Goal: Communication & Community: Participate in discussion

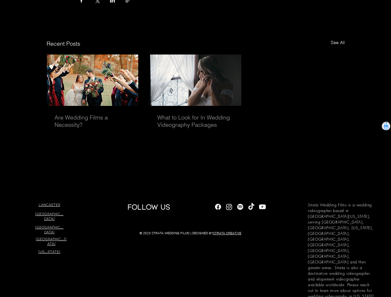
scroll to position [1877, 0]
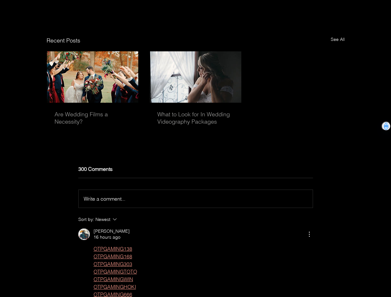
drag, startPoint x: 120, startPoint y: 204, endPoint x: 120, endPoint y: 209, distance: 4.5
click at [120, 202] on span "Write a comment..." at bounding box center [105, 199] width 42 height 6
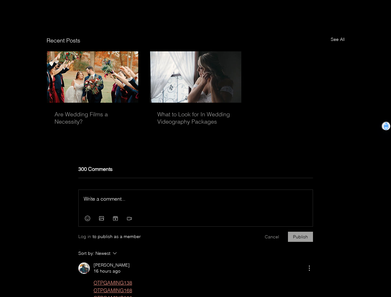
click at [82, 242] on div "Log in to publish as a member Cancel Publish" at bounding box center [195, 237] width 235 height 10
click at [86, 240] on span "Log in" at bounding box center [84, 237] width 13 height 6
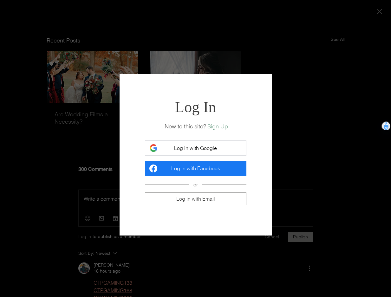
scroll to position [0, 0]
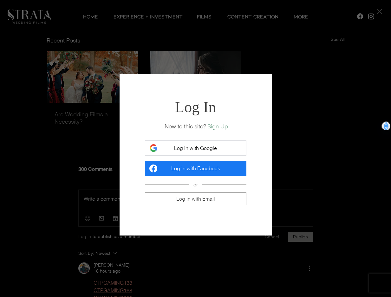
click at [193, 143] on button "Log in with Google" at bounding box center [195, 147] width 101 height 15
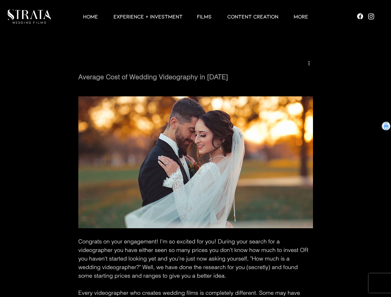
scroll to position [1877, 0]
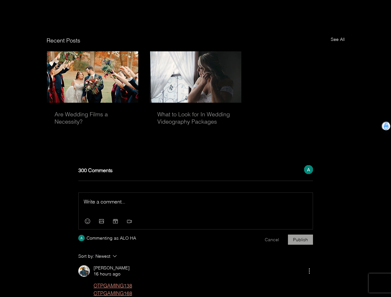
click at [97, 214] on div "Press Esc to exit editor." at bounding box center [196, 203] width 234 height 21
drag, startPoint x: 97, startPoint y: 212, endPoint x: 108, endPoint y: 213, distance: 11.1
click at [97, 205] on p "Rich Text Editor" at bounding box center [196, 202] width 224 height 8
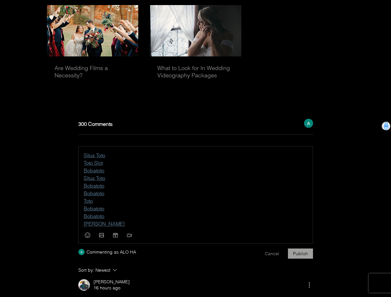
scroll to position [1972, 0]
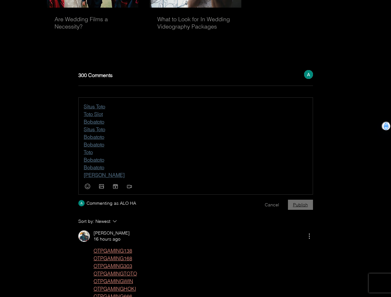
click at [305, 210] on button "Publish" at bounding box center [300, 205] width 25 height 10
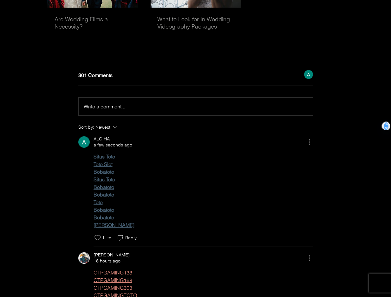
click at [104, 110] on span "Write a comment..." at bounding box center [105, 106] width 42 height 6
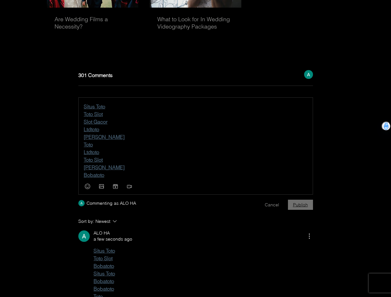
click at [298, 210] on button "Publish" at bounding box center [300, 205] width 25 height 10
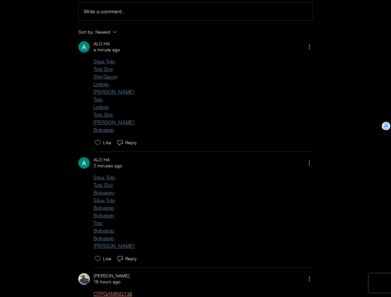
scroll to position [2131, 0]
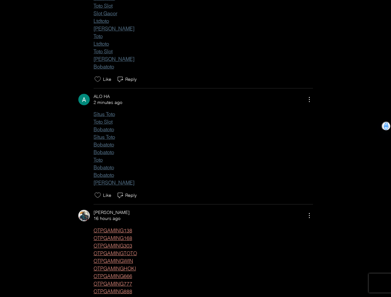
click at [120, 186] on div "Situs Toto Toto Slot Bobatoto Situs Toto Bobatoto Bobatoto Toto Bobatoto Bobato…" at bounding box center [203, 148] width 219 height 76
click at [137, 186] on span "[PERSON_NAME]" at bounding box center [203, 183] width 219 height 8
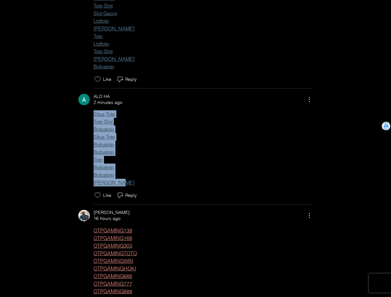
drag, startPoint x: 122, startPoint y: 191, endPoint x: 74, endPoint y: 115, distance: 89.9
copy div "Situs Toto Toto Slot Bobatoto Situs Toto Bobatoto Bobatoto Toto Bobatoto Bobato…"
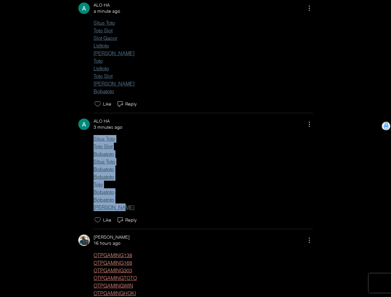
scroll to position [2067, 0]
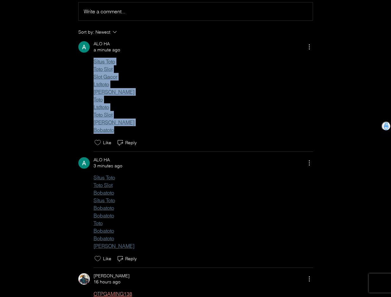
drag, startPoint x: 121, startPoint y: 139, endPoint x: 91, endPoint y: 67, distance: 77.8
click at [91, 67] on div "Situs Toto Toto Slot Slot Gacor Ltdtoto Toto Togel Toto Ltdtoto Toto Slot Toto …" at bounding box center [195, 96] width 235 height 76
copy div "Situs Toto Toto Slot Slot Gacor Ltdtoto Toto Togel Toto Ltdtoto Toto Slot Toto …"
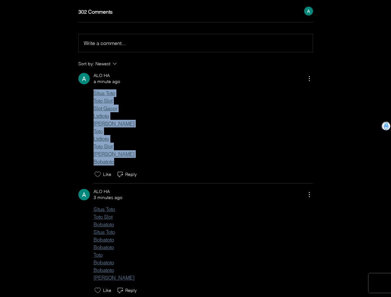
scroll to position [1972, 0]
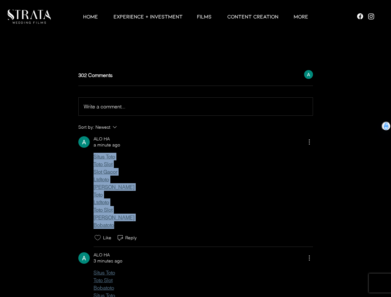
click at [105, 110] on span "Write a comment..." at bounding box center [105, 106] width 42 height 6
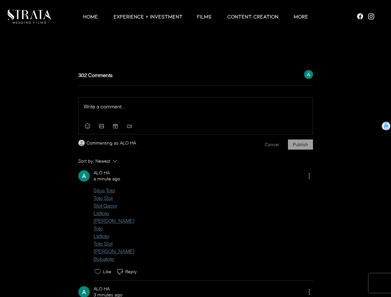
click at [105, 110] on p "Rich Text Editor" at bounding box center [196, 107] width 224 height 8
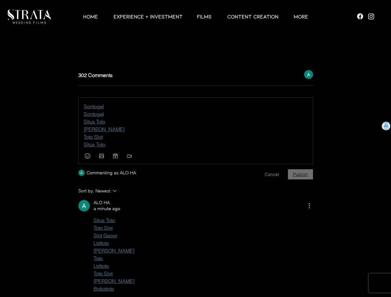
click at [308, 179] on button "Publish" at bounding box center [300, 174] width 25 height 10
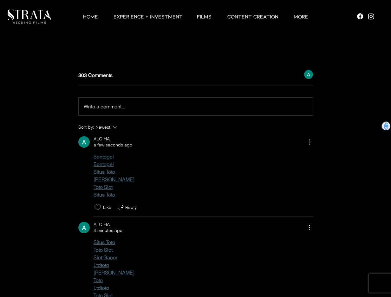
click at [98, 110] on span "Write a comment..." at bounding box center [105, 106] width 42 height 6
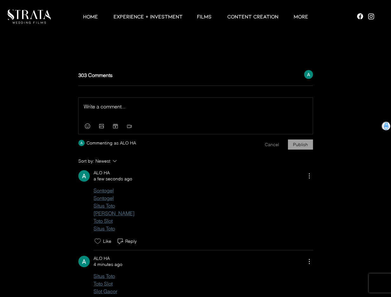
click at [98, 110] on p "Rich Text Editor" at bounding box center [196, 107] width 224 height 8
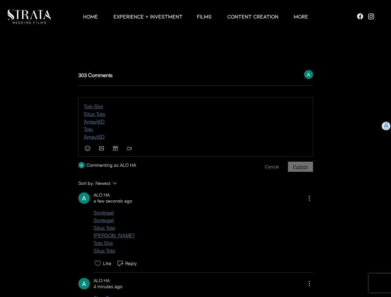
click at [303, 172] on button "Publish" at bounding box center [300, 167] width 25 height 10
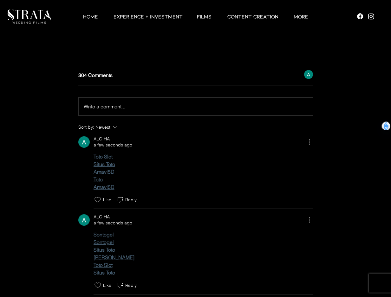
click at [101, 111] on button "Write a comment... Write a comment..." at bounding box center [196, 107] width 234 height 18
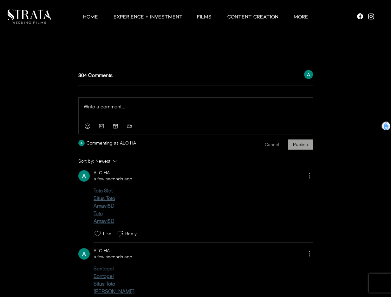
click at [101, 111] on div "Press Esc to exit editor." at bounding box center [196, 108] width 234 height 21
click at [101, 110] on p "Rich Text Editor" at bounding box center [196, 107] width 224 height 8
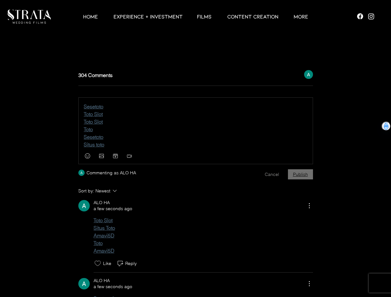
click at [290, 179] on button "Publish" at bounding box center [300, 174] width 25 height 10
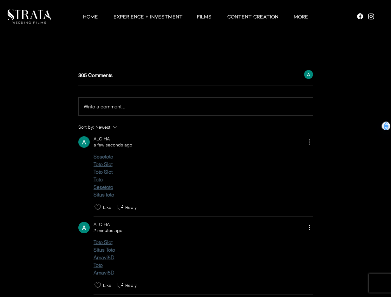
click at [112, 110] on span "Write a comment..." at bounding box center [105, 106] width 42 height 6
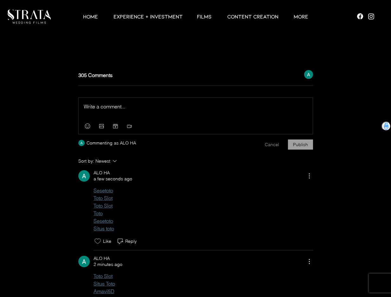
click at [110, 110] on p "Rich Text Editor" at bounding box center [196, 107] width 224 height 8
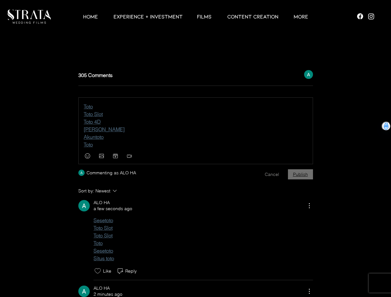
click at [310, 179] on button "Publish" at bounding box center [300, 174] width 25 height 10
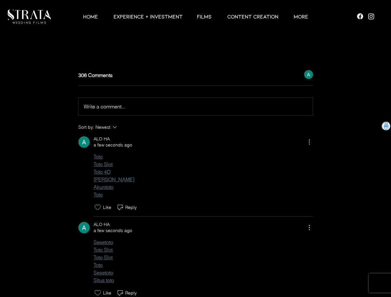
drag, startPoint x: 118, startPoint y: 123, endPoint x: 118, endPoint y: 117, distance: 6.0
click at [118, 115] on button "Write a comment... Write a comment..." at bounding box center [196, 107] width 234 height 18
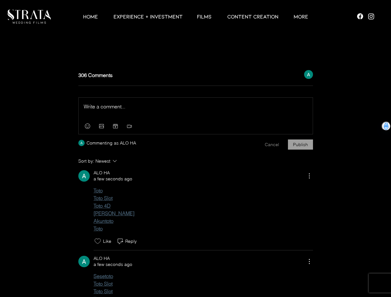
click at [117, 110] on p "Rich Text Editor" at bounding box center [196, 107] width 224 height 8
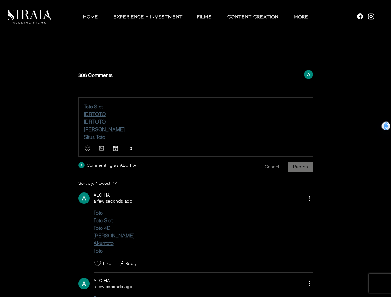
click at [296, 172] on button "Publish" at bounding box center [300, 167] width 25 height 10
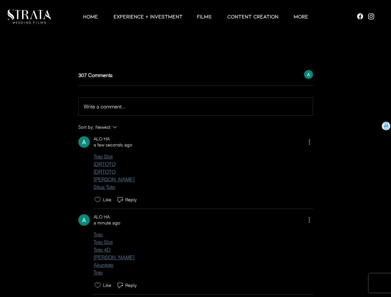
click at [100, 110] on span "Write a comment..." at bounding box center [105, 106] width 42 height 6
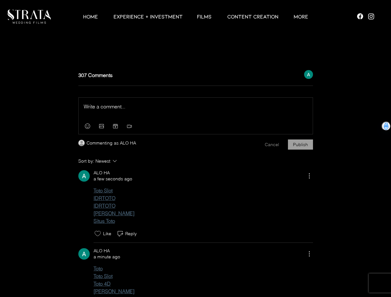
drag, startPoint x: 100, startPoint y: 117, endPoint x: 239, endPoint y: 142, distance: 141.2
click at [100, 110] on p "Rich Text Editor" at bounding box center [196, 107] width 224 height 8
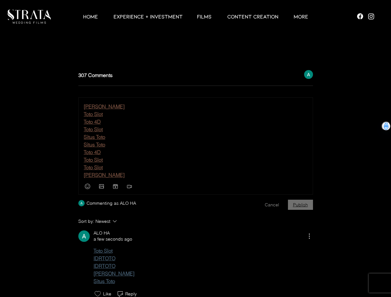
click at [307, 210] on button "Publish" at bounding box center [300, 205] width 25 height 10
